Goal: Task Accomplishment & Management: Complete application form

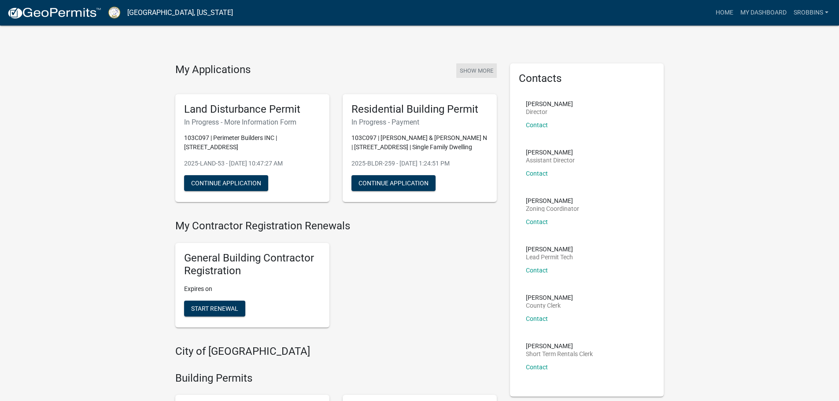
click at [472, 72] on button "Show More" at bounding box center [476, 70] width 41 height 15
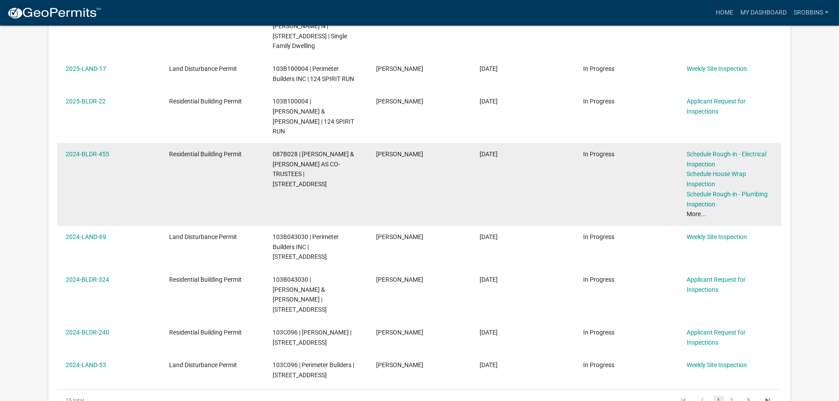
scroll to position [308, 0]
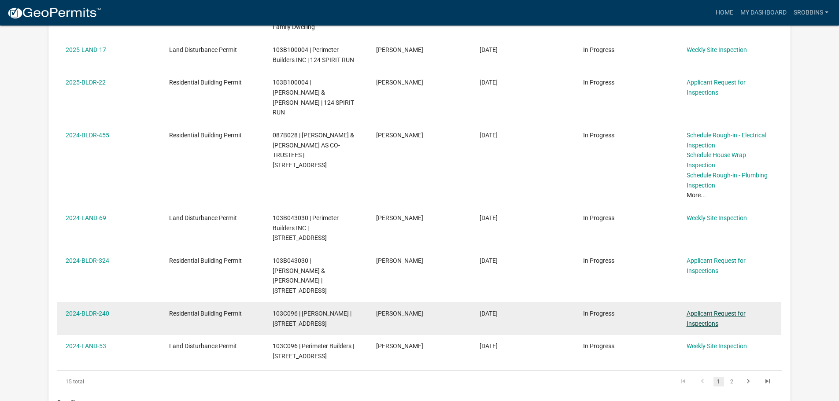
click at [708, 310] on link "Applicant Request for Inspections" at bounding box center [715, 318] width 59 height 17
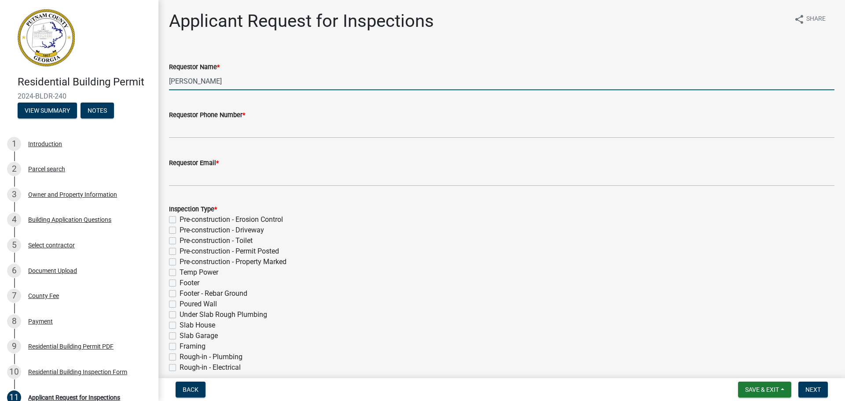
drag, startPoint x: 248, startPoint y: 82, endPoint x: 110, endPoint y: 85, distance: 138.3
click at [110, 85] on div "Residential Building Permit 2024-BLDR-240 View Summary Notes 1 Introduction 2 P…" at bounding box center [422, 200] width 845 height 401
type input "[PERSON_NAME]"
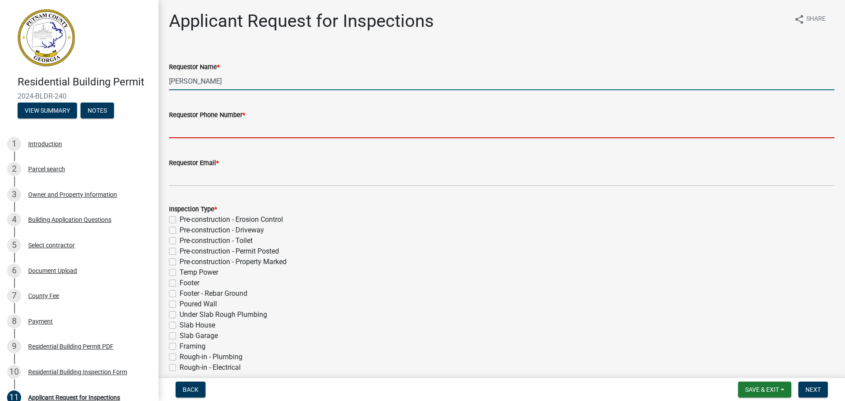
type input "6784099037"
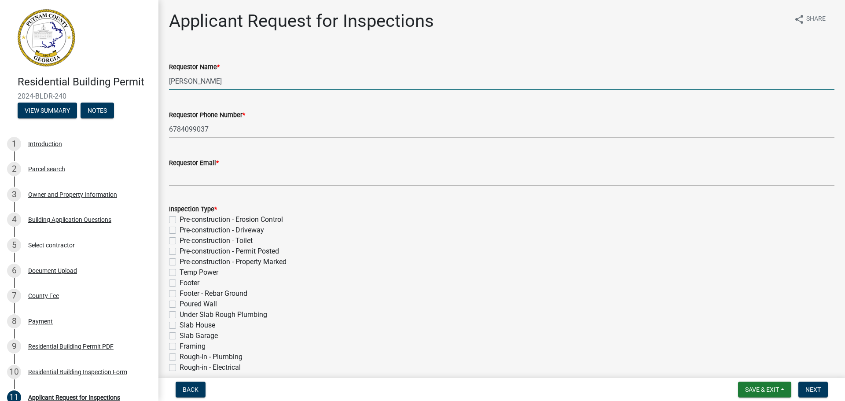
type input "[PERSON_NAME][EMAIL_ADDRESS][DOMAIN_NAME]"
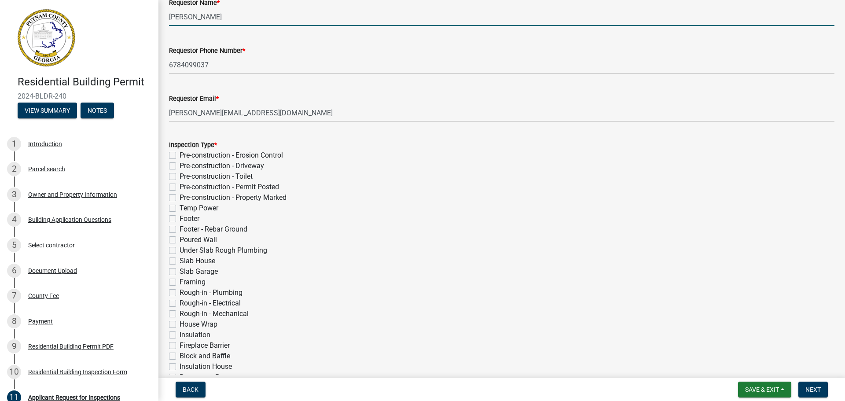
scroll to position [264, 0]
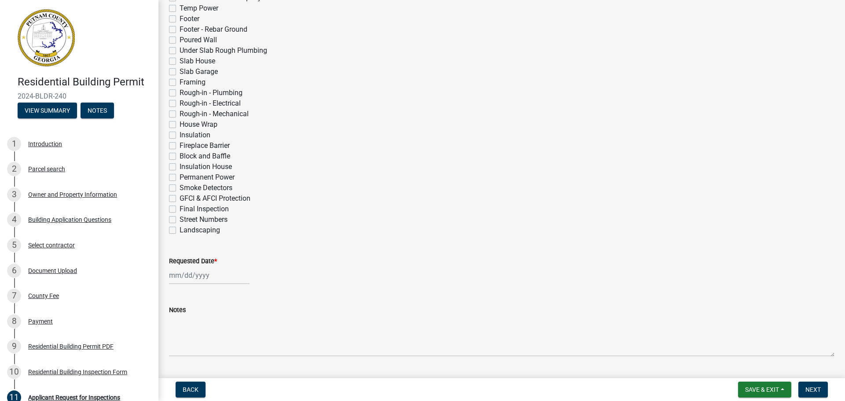
click at [180, 211] on label "Final Inspection" at bounding box center [204, 209] width 49 height 11
click at [180, 210] on input "Final Inspection" at bounding box center [183, 207] width 6 height 6
checkbox input "true"
checkbox input "false"
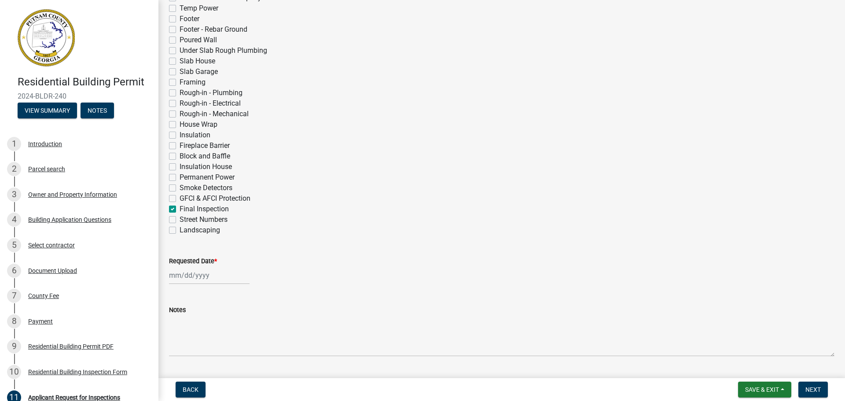
checkbox input "false"
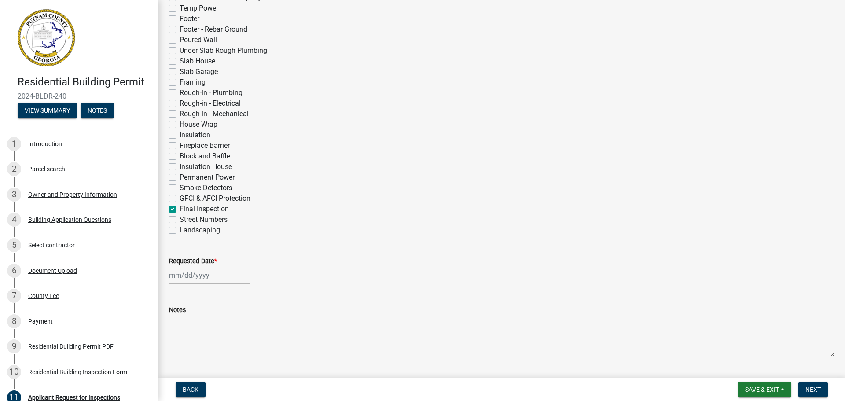
checkbox input "false"
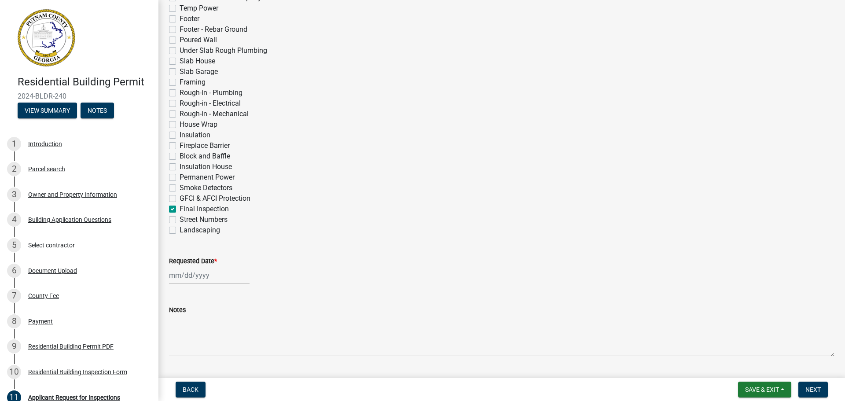
checkbox input "false"
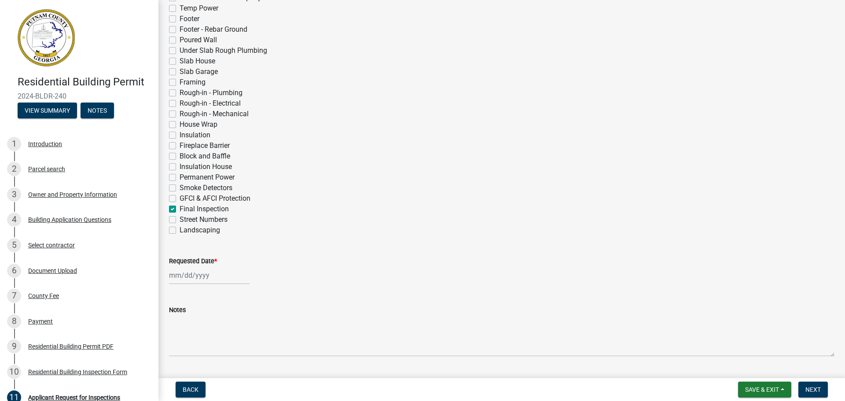
checkbox input "false"
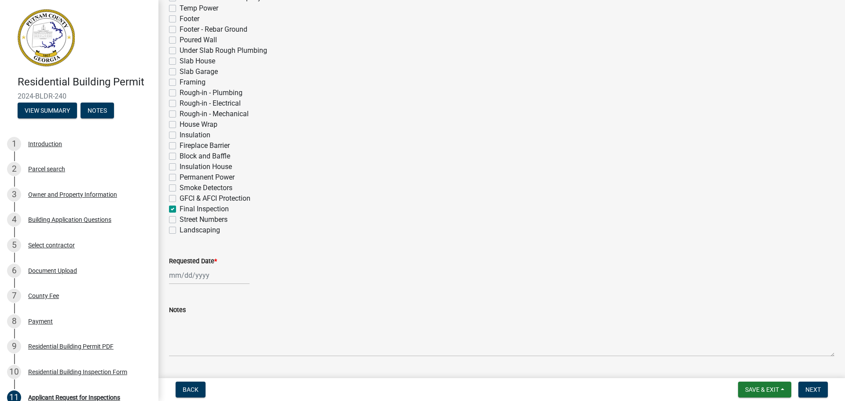
checkbox input "false"
checkbox input "true"
checkbox input "false"
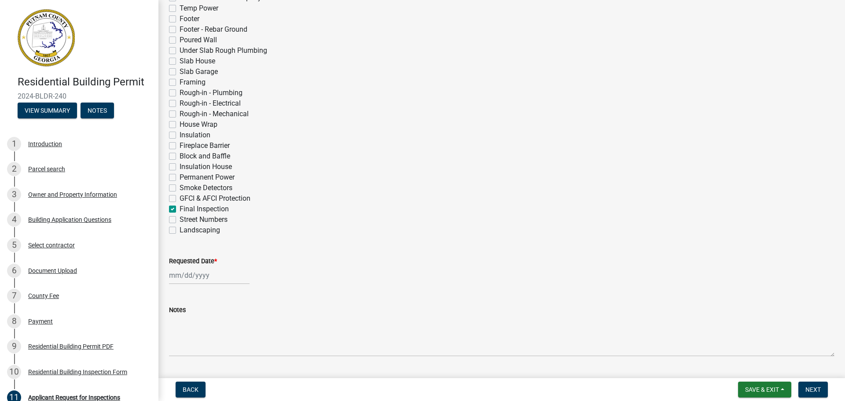
click at [180, 220] on label "Street Numbers" at bounding box center [204, 219] width 48 height 11
click at [180, 220] on input "Street Numbers" at bounding box center [183, 217] width 6 height 6
checkbox input "true"
checkbox input "false"
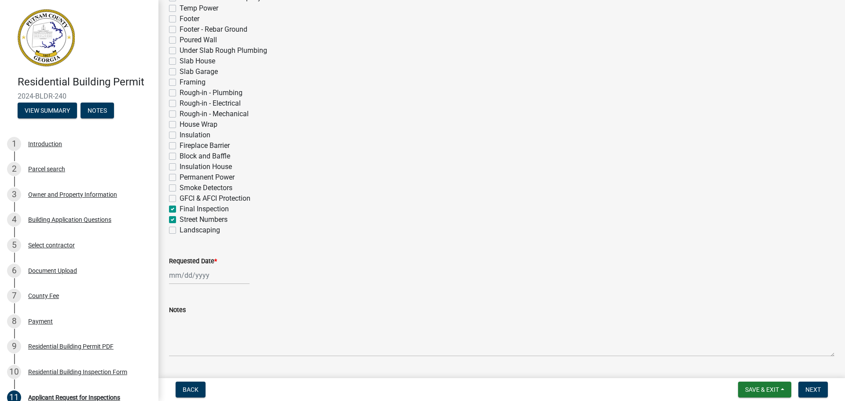
checkbox input "false"
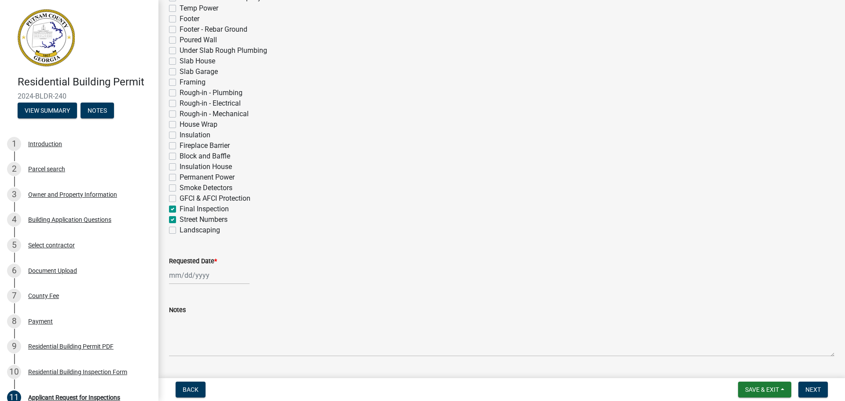
checkbox input "false"
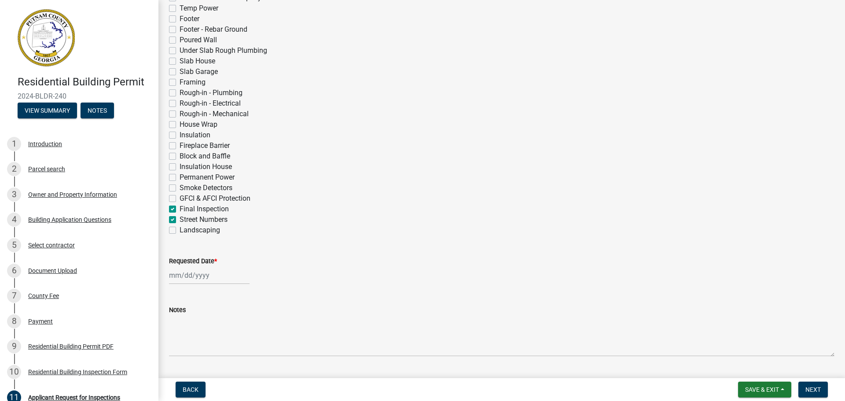
checkbox input "false"
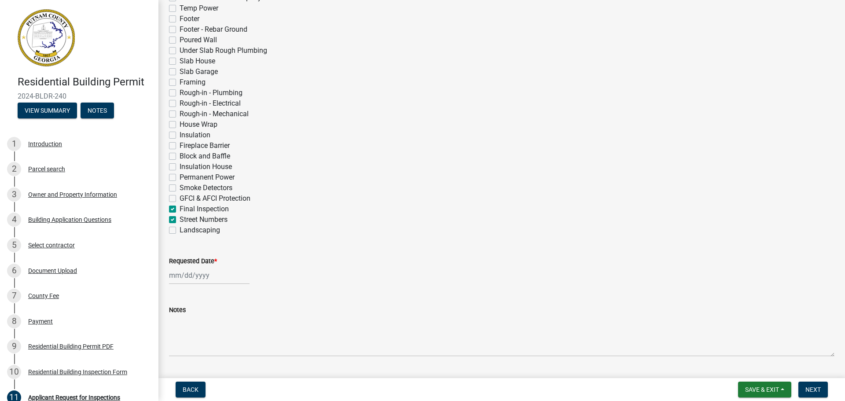
checkbox input "false"
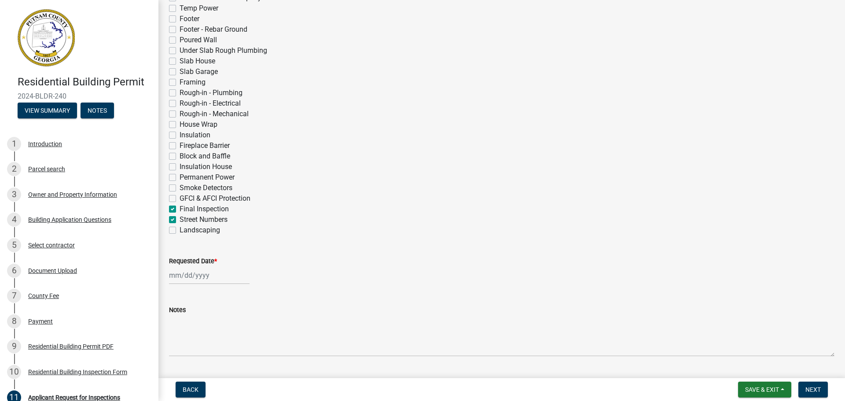
checkbox input "false"
checkbox input "true"
click at [168, 229] on div "Inspection Type * Pre-construction - Erosion Control Pre-construction - Drivewa…" at bounding box center [501, 82] width 679 height 306
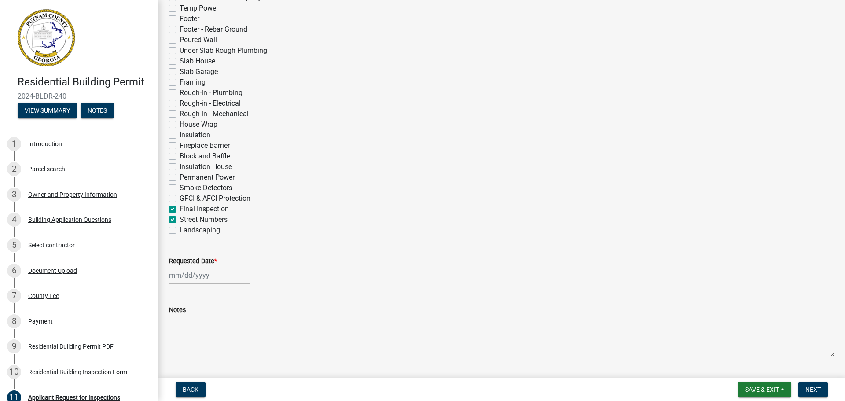
click at [180, 230] on label "Landscaping" at bounding box center [200, 230] width 41 height 11
click at [180, 230] on input "Landscaping" at bounding box center [183, 228] width 6 height 6
checkbox input "true"
checkbox input "false"
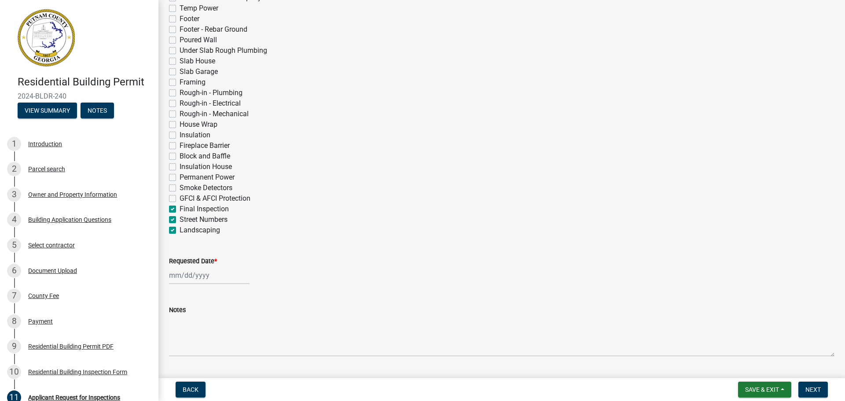
checkbox input "false"
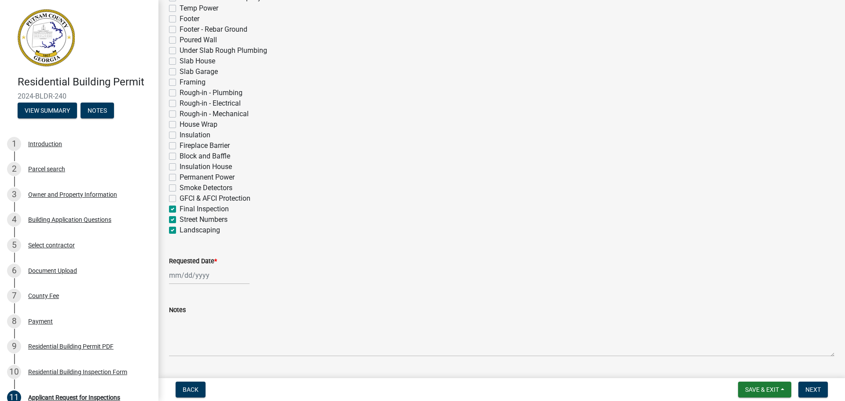
checkbox input "false"
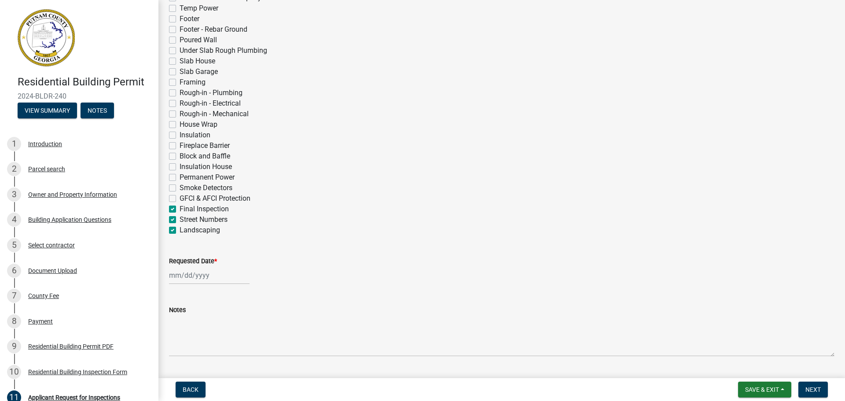
checkbox input "false"
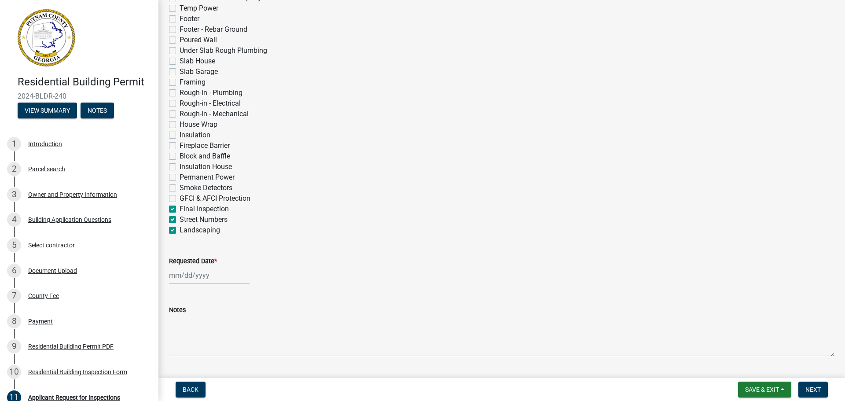
checkbox input "false"
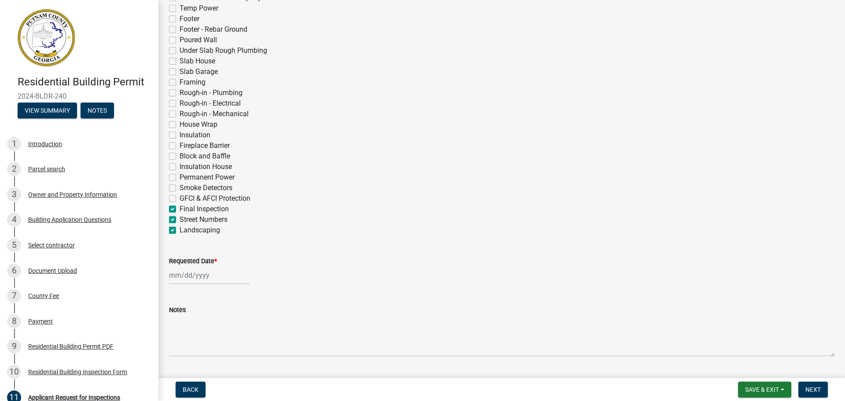
checkbox input "false"
checkbox input "true"
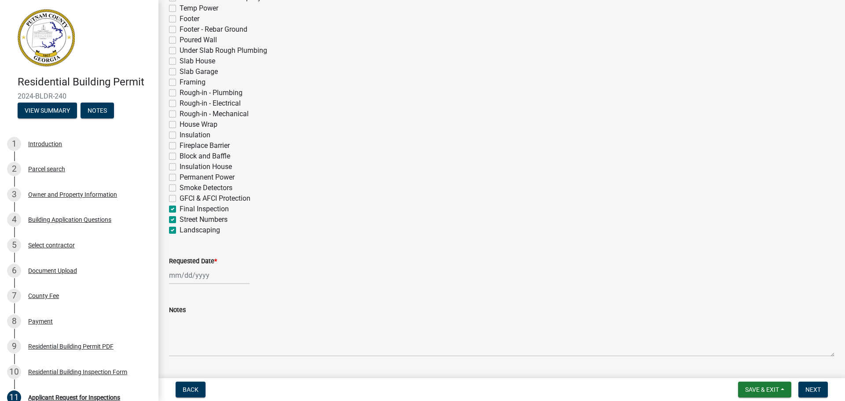
click at [221, 274] on div at bounding box center [209, 275] width 81 height 18
select select "9"
select select "2025"
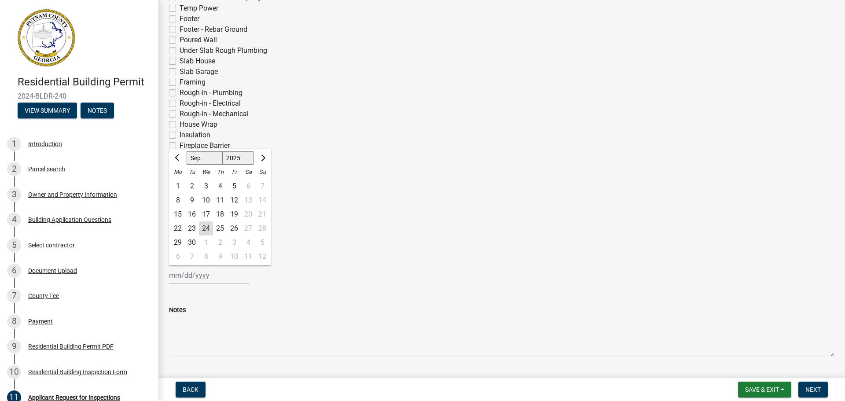
click at [236, 225] on div "26" at bounding box center [234, 228] width 14 height 14
type input "[DATE]"
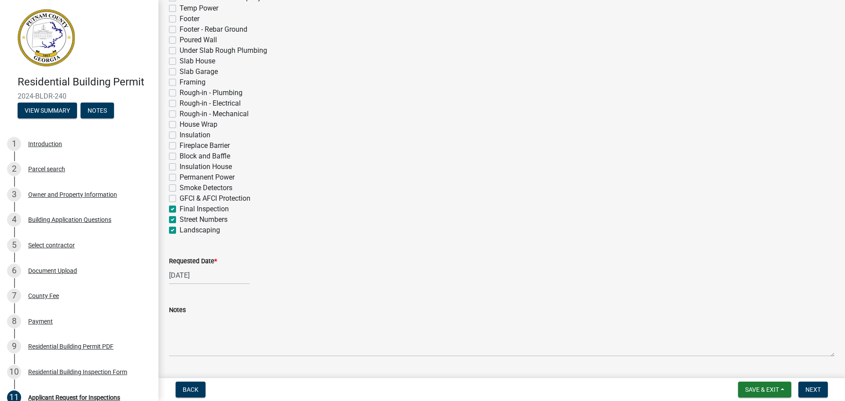
click at [180, 221] on label "Street Numbers" at bounding box center [204, 219] width 48 height 11
click at [180, 220] on input "Street Numbers" at bounding box center [183, 217] width 6 height 6
checkbox input "false"
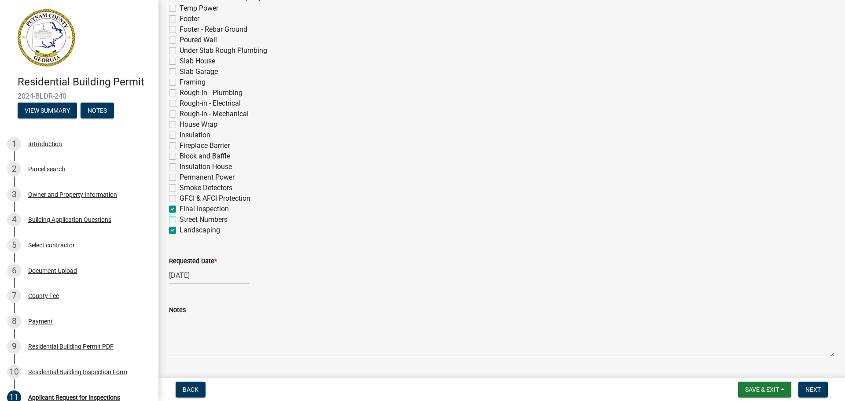
checkbox input "false"
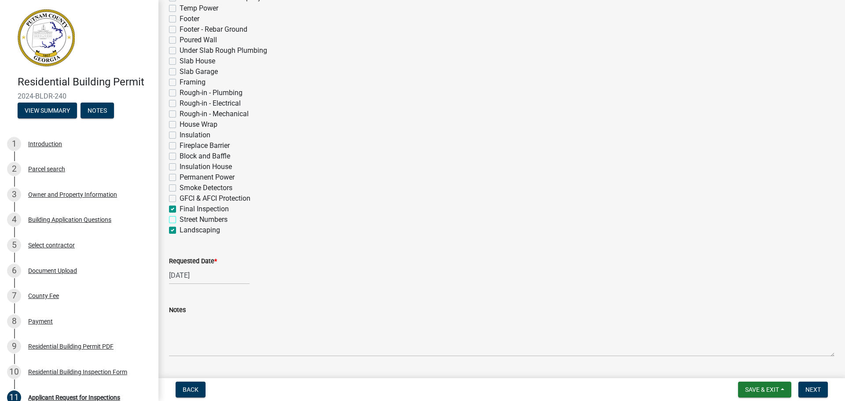
checkbox input "false"
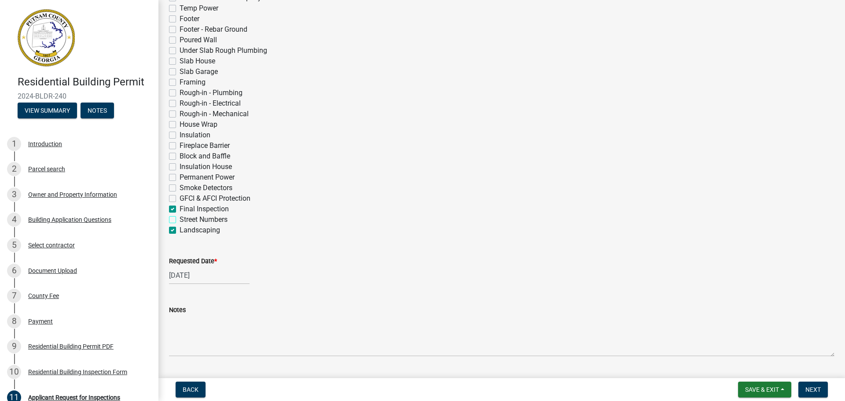
checkbox input "false"
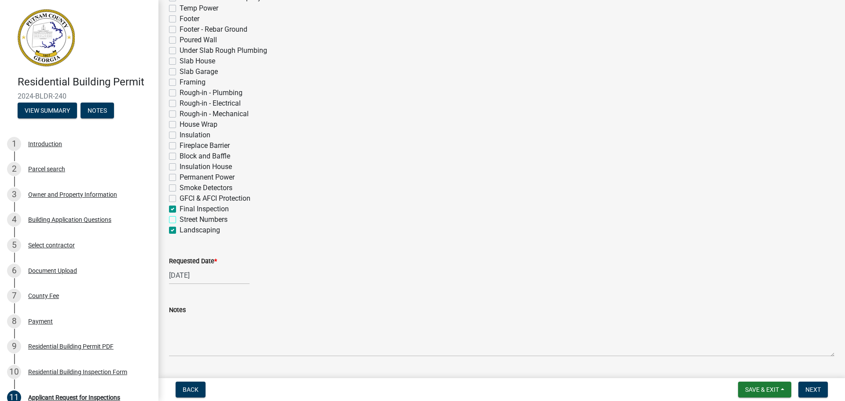
checkbox input "false"
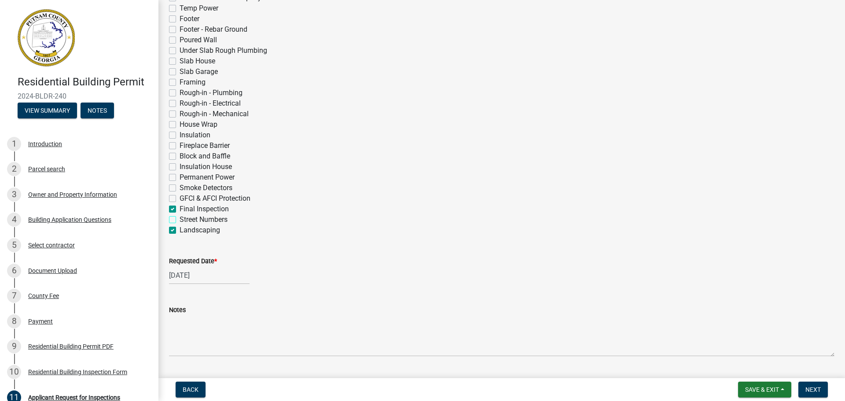
checkbox input "false"
checkbox input "true"
checkbox input "false"
click at [180, 229] on label "Landscaping" at bounding box center [200, 230] width 41 height 11
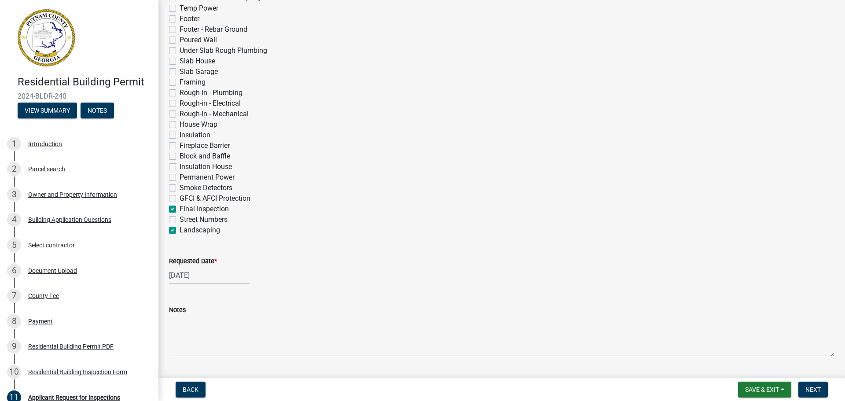
click at [180, 229] on input "Landscaping" at bounding box center [183, 228] width 6 height 6
checkbox input "false"
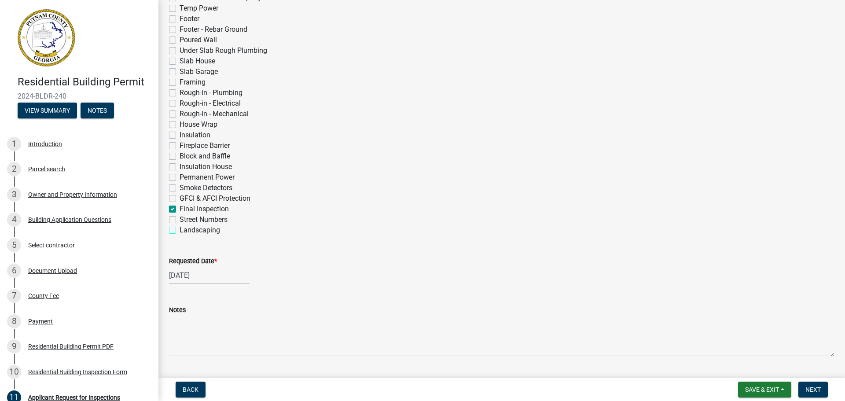
checkbox input "false"
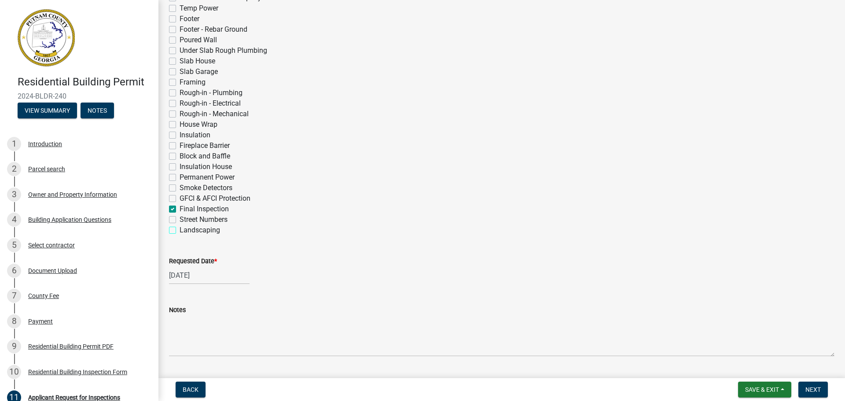
checkbox input "false"
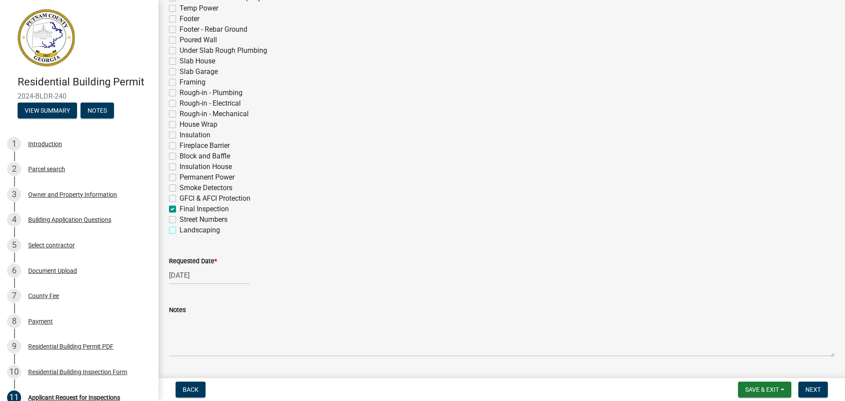
checkbox input "false"
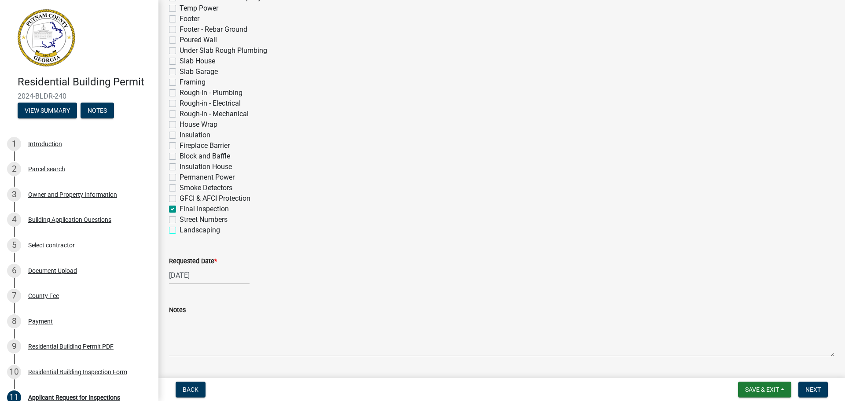
checkbox input "false"
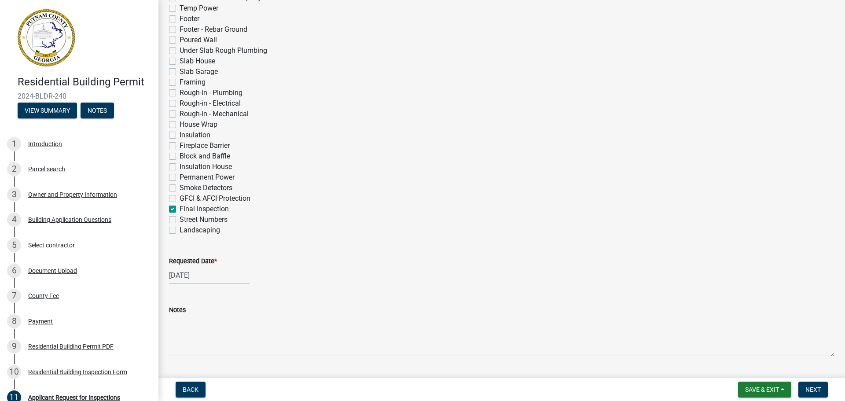
checkbox input "false"
checkbox input "true"
checkbox input "false"
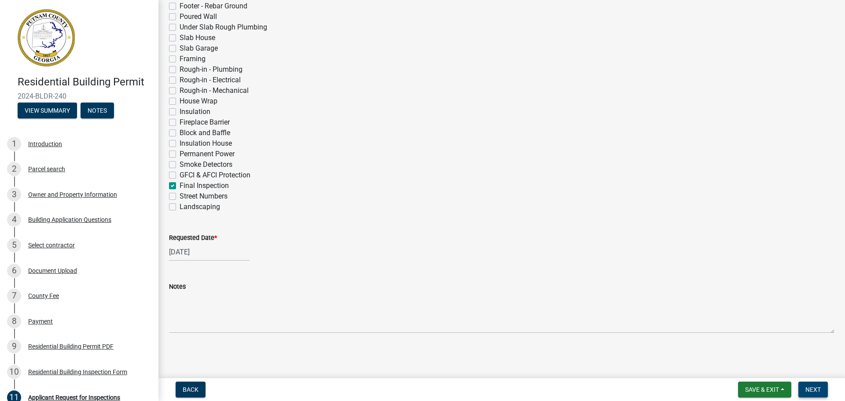
click at [818, 387] on span "Next" at bounding box center [813, 389] width 15 height 7
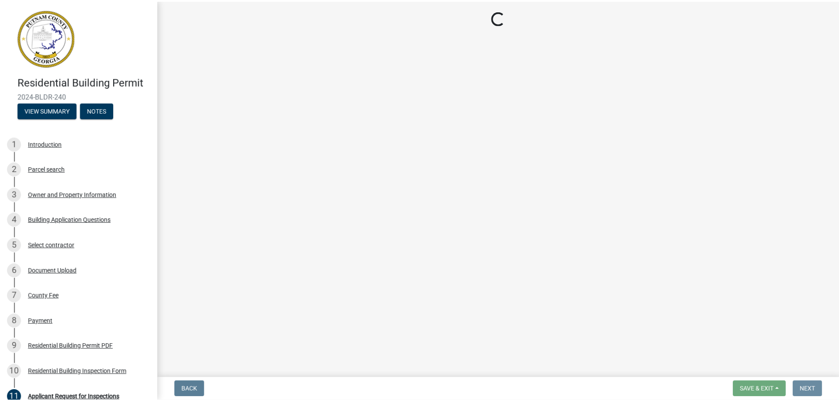
scroll to position [0, 0]
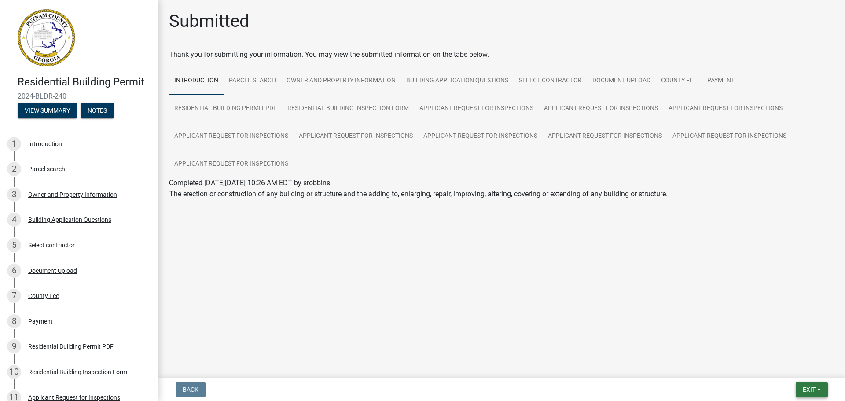
click at [816, 385] on button "Exit" at bounding box center [812, 390] width 32 height 16
click at [781, 369] on button "Save & Exit" at bounding box center [793, 366] width 70 height 21
